Goal: Transaction & Acquisition: Purchase product/service

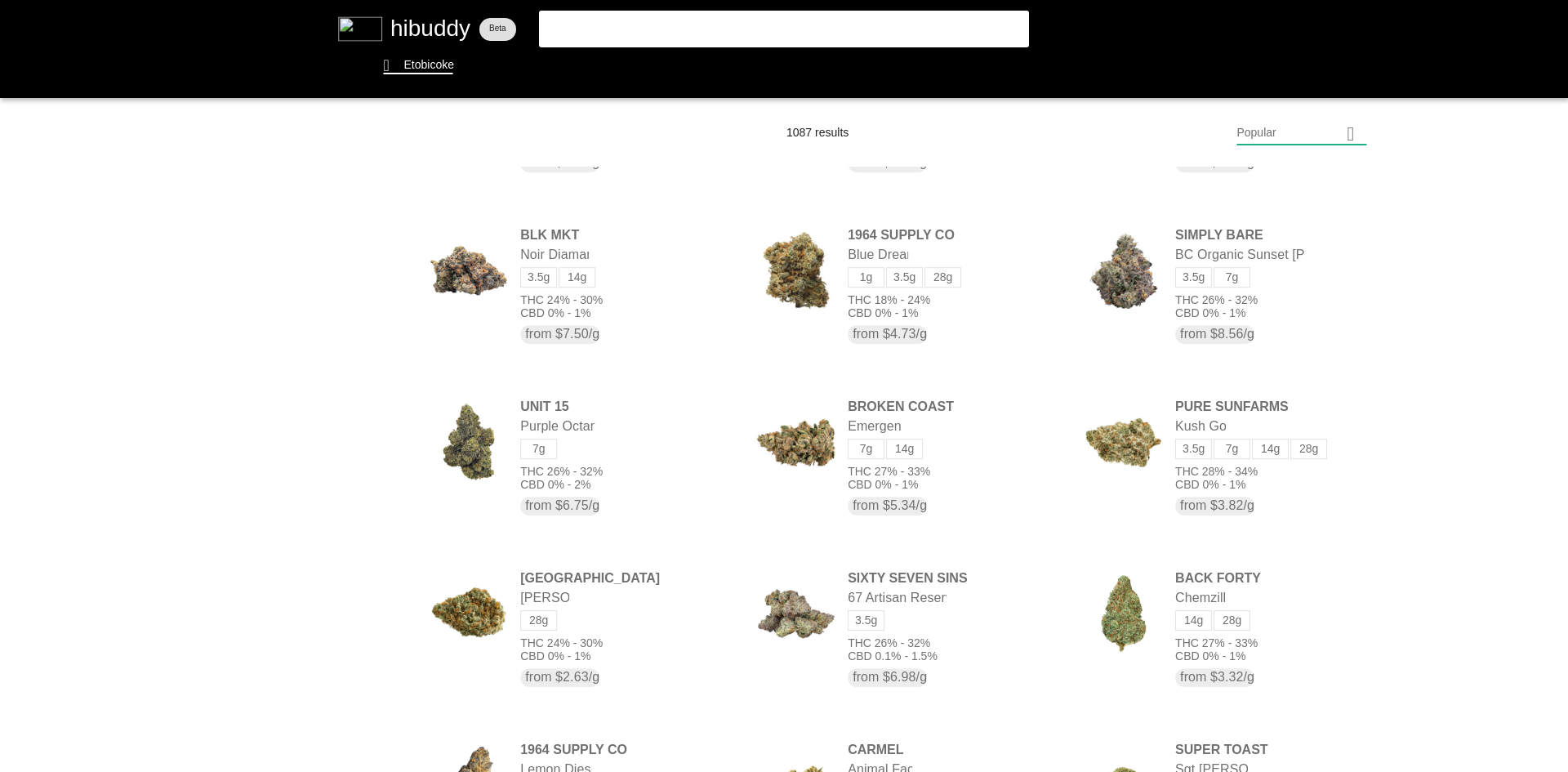
click at [1341, 136] on flt-glass-pane at bounding box center [784, 386] width 1568 height 772
click at [1339, 189] on flt-glass-pane at bounding box center [784, 386] width 1568 height 772
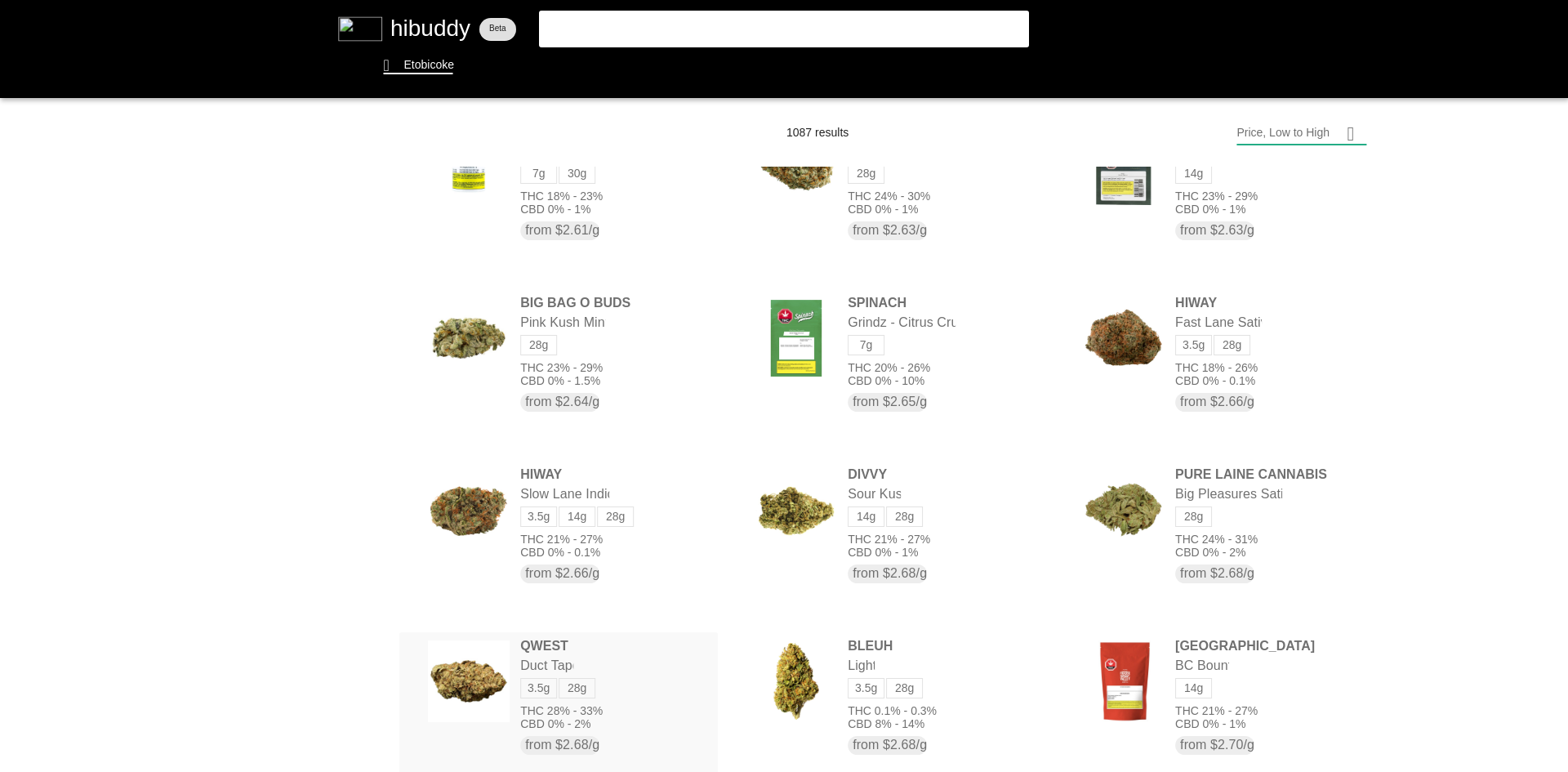
click at [609, 646] on flt-glass-pane at bounding box center [784, 386] width 1568 height 772
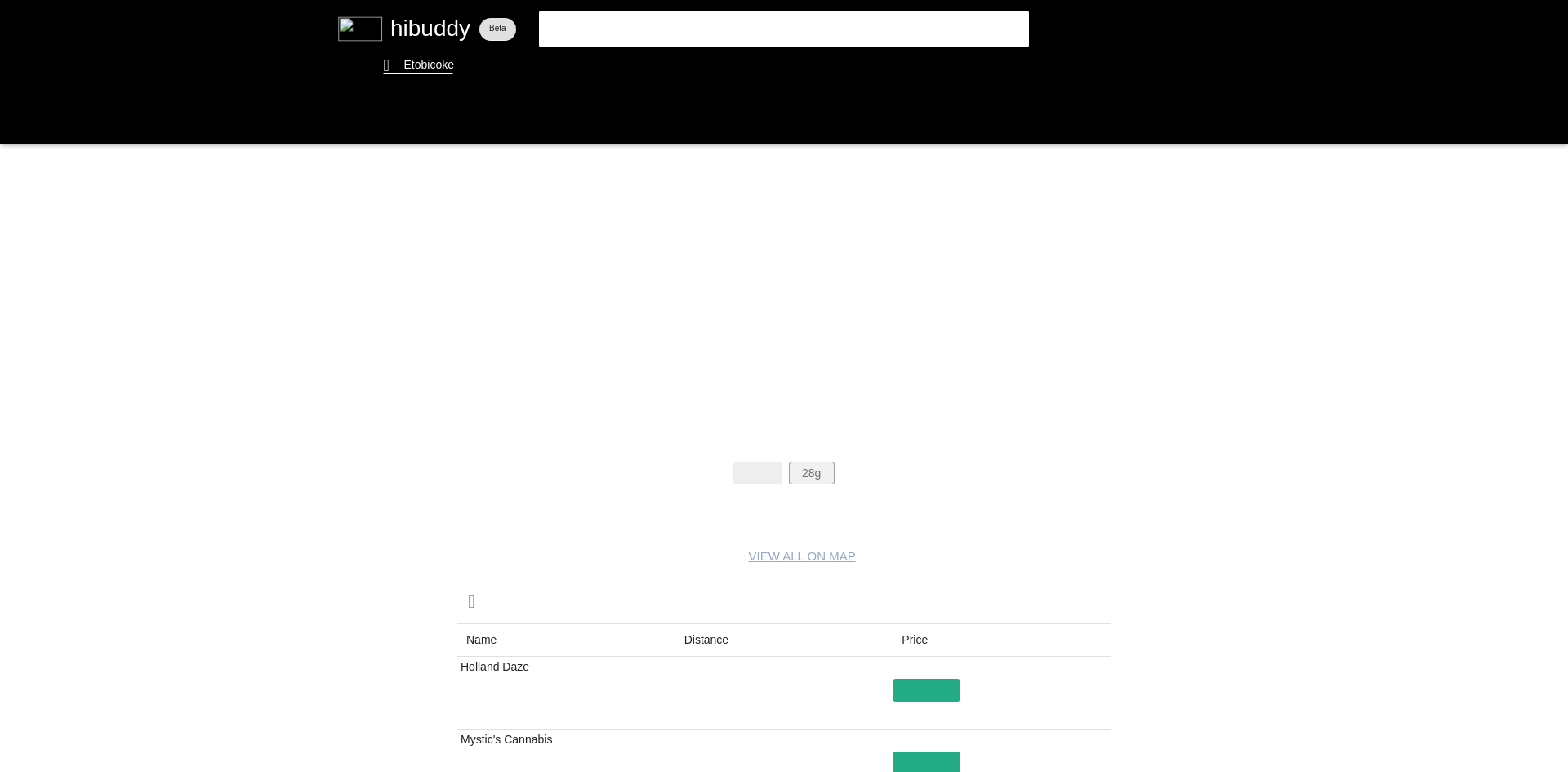
click at [818, 479] on flt-glass-pane at bounding box center [784, 386] width 1568 height 772
click at [570, 690] on flt-glass-pane at bounding box center [784, 386] width 1568 height 772
